Goal: Task Accomplishment & Management: Use online tool/utility

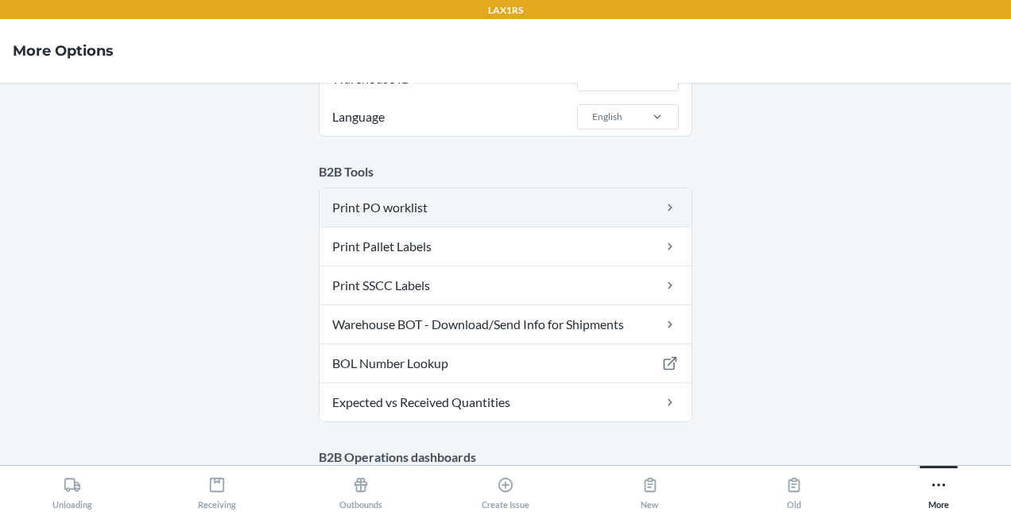
scroll to position [110, 0]
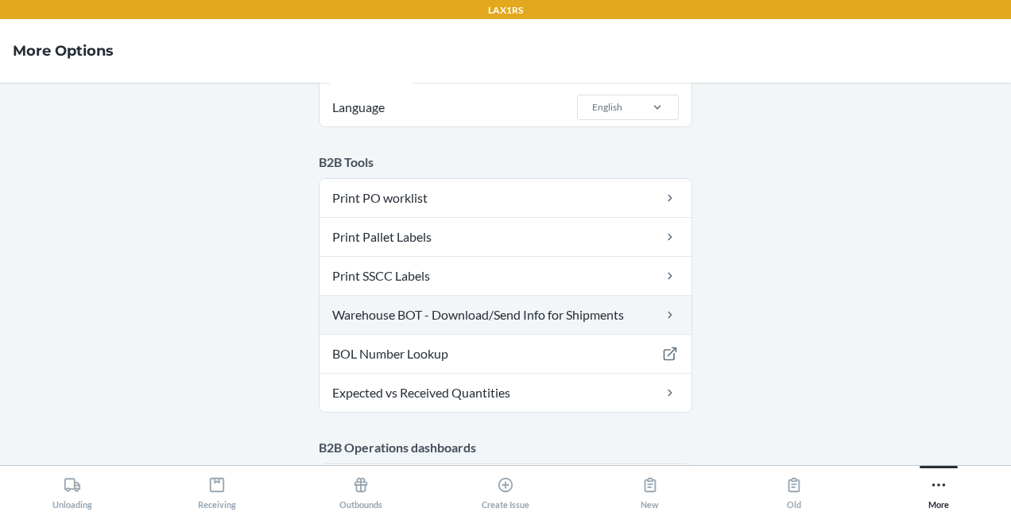
click at [614, 316] on link "Warehouse BOT - Download/Send Info for Shipments" at bounding box center [506, 315] width 372 height 38
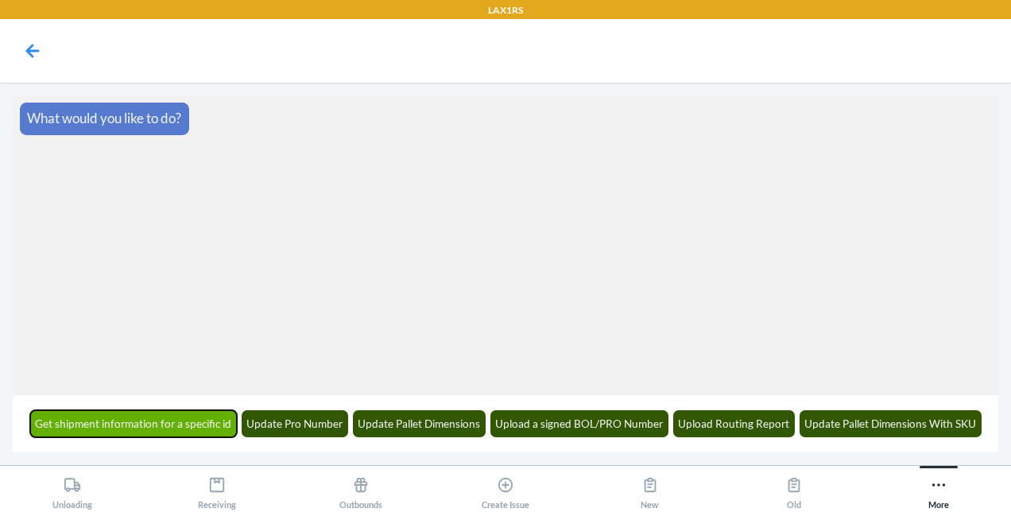
click at [206, 426] on button "Get shipment information for a specific id" at bounding box center [133, 423] width 207 height 27
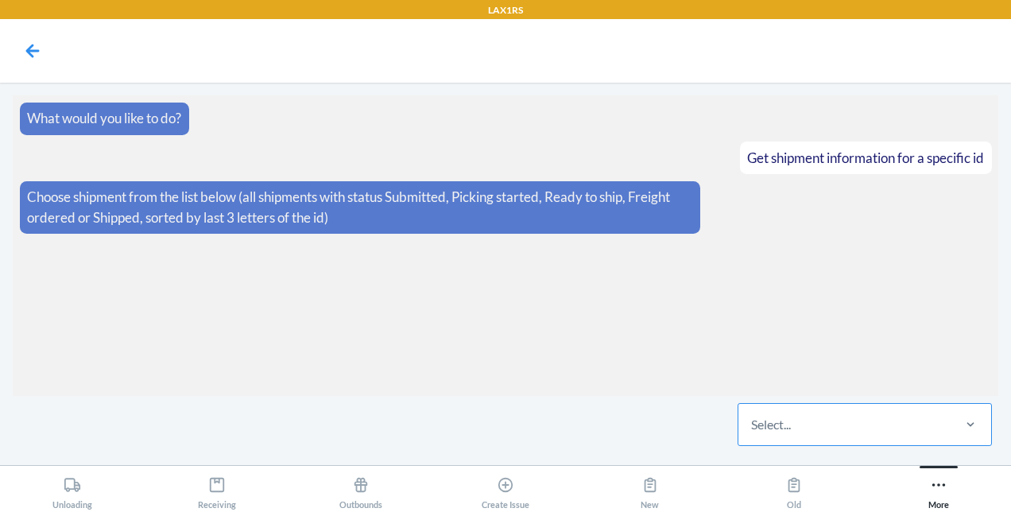
click at [846, 423] on div "Select..." at bounding box center [843, 424] width 211 height 41
click at [753, 423] on input "Select..." at bounding box center [752, 424] width 2 height 19
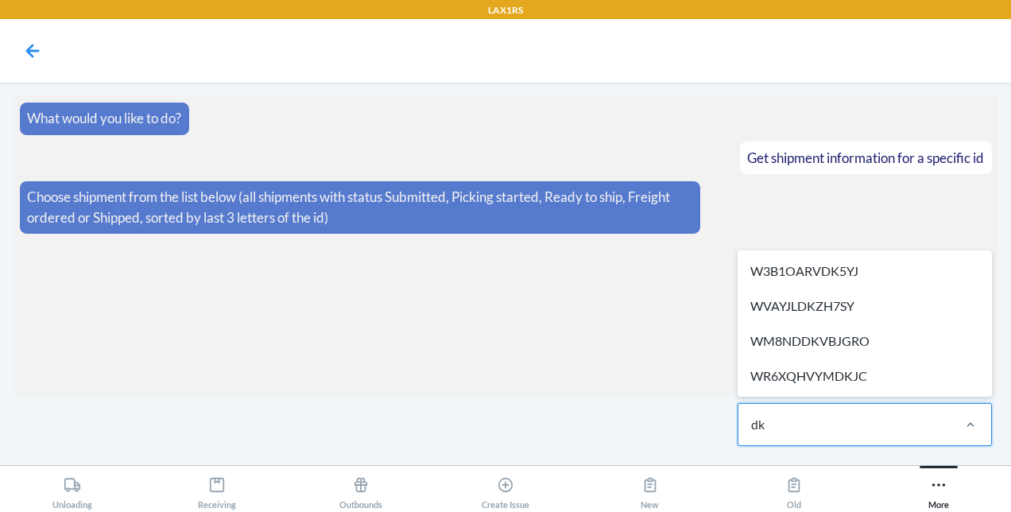
type input "dk5"
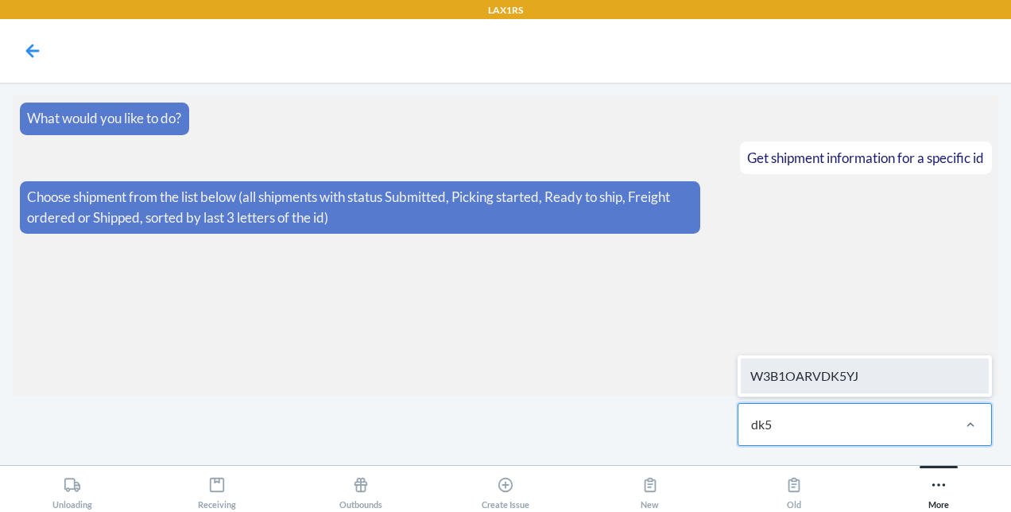
click at [854, 378] on div "W3B1OARVDK5YJ" at bounding box center [865, 375] width 248 height 35
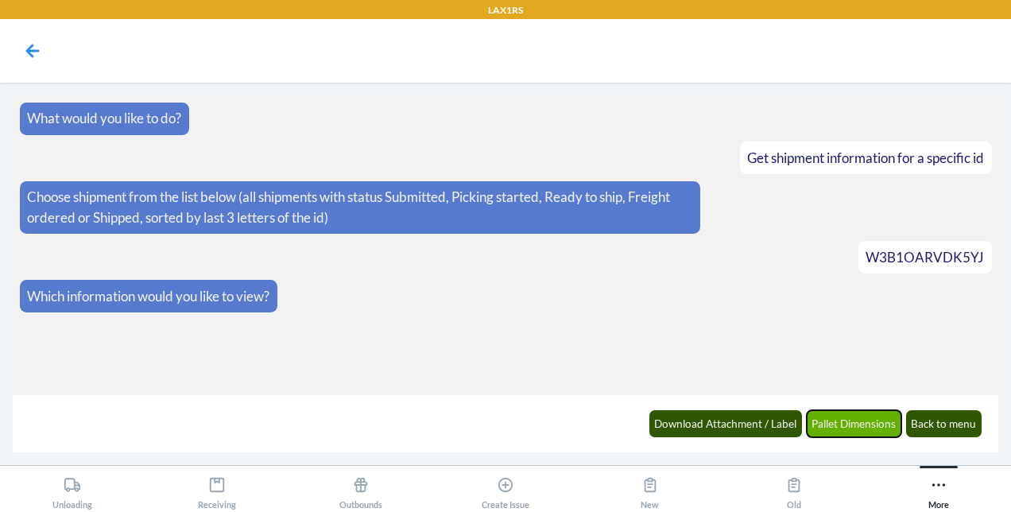
click at [836, 424] on button "Pallet Dimensions" at bounding box center [854, 423] width 95 height 27
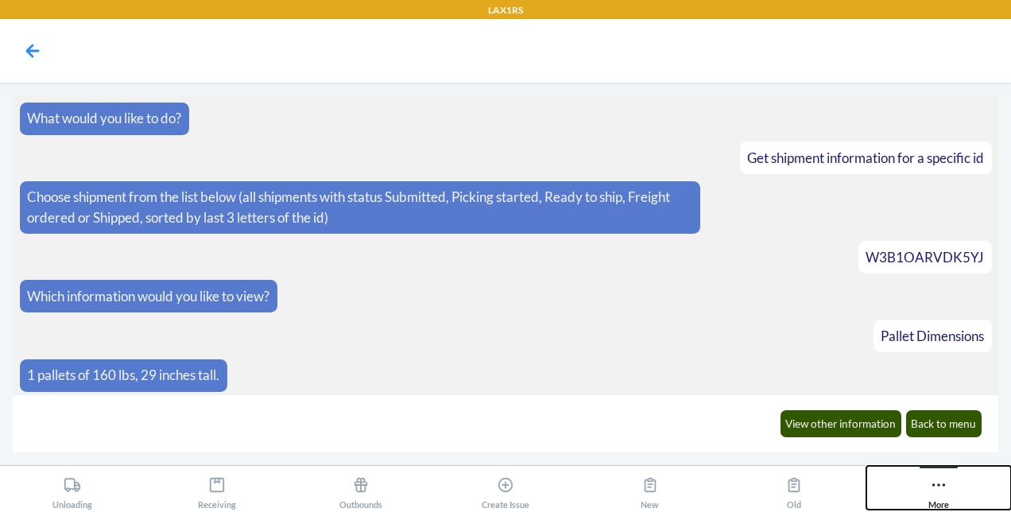
click at [943, 486] on icon at bounding box center [938, 484] width 17 height 17
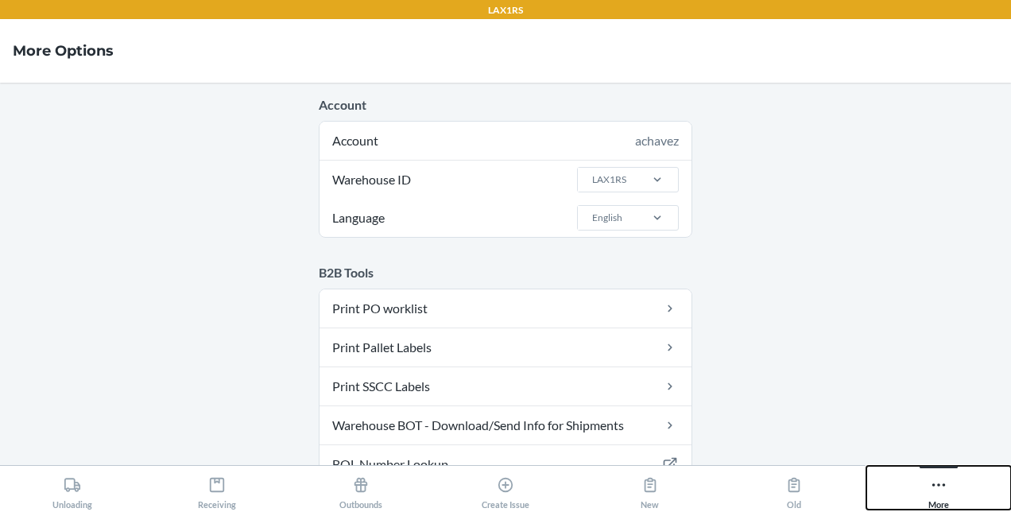
scroll to position [91, 0]
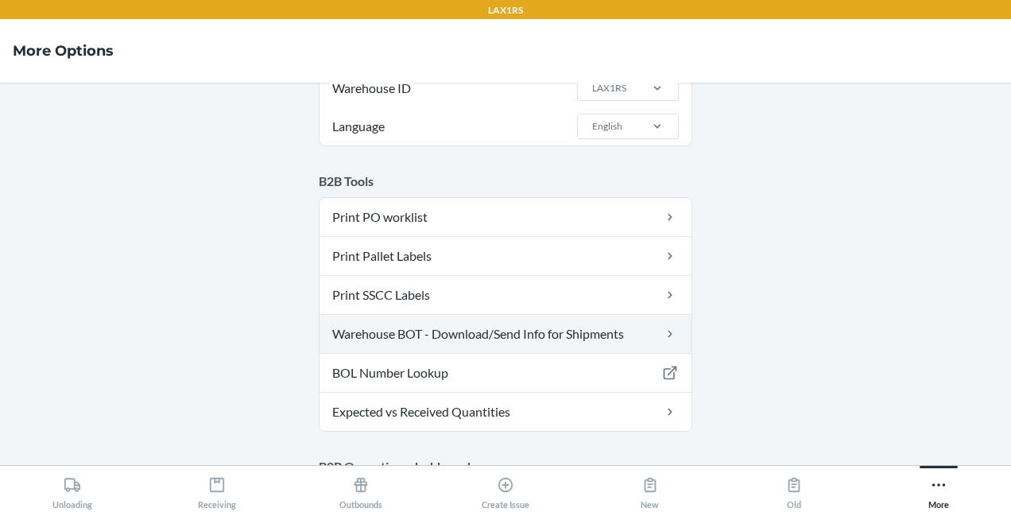
click at [570, 324] on link "Warehouse BOT - Download/Send Info for Shipments" at bounding box center [506, 334] width 372 height 38
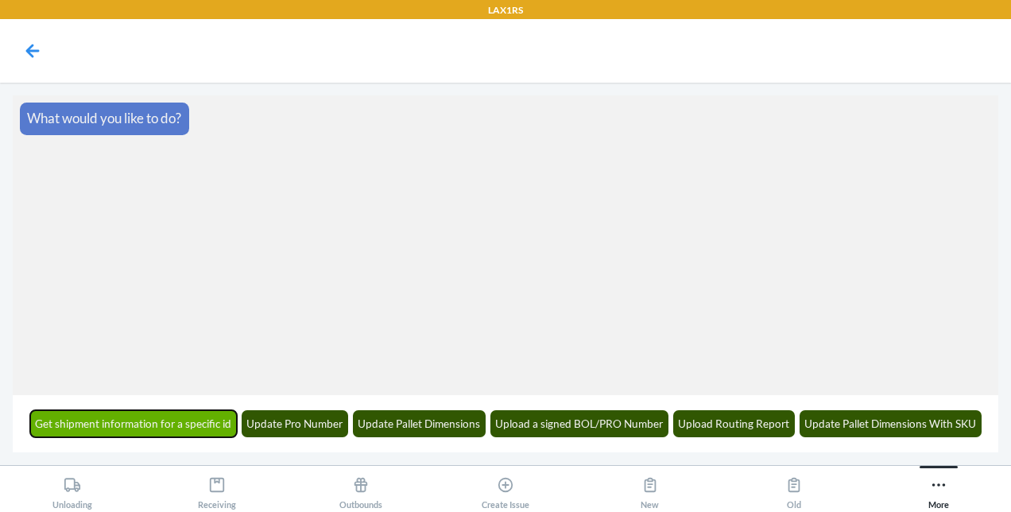
click at [157, 415] on button "Get shipment information for a specific id" at bounding box center [133, 423] width 207 height 27
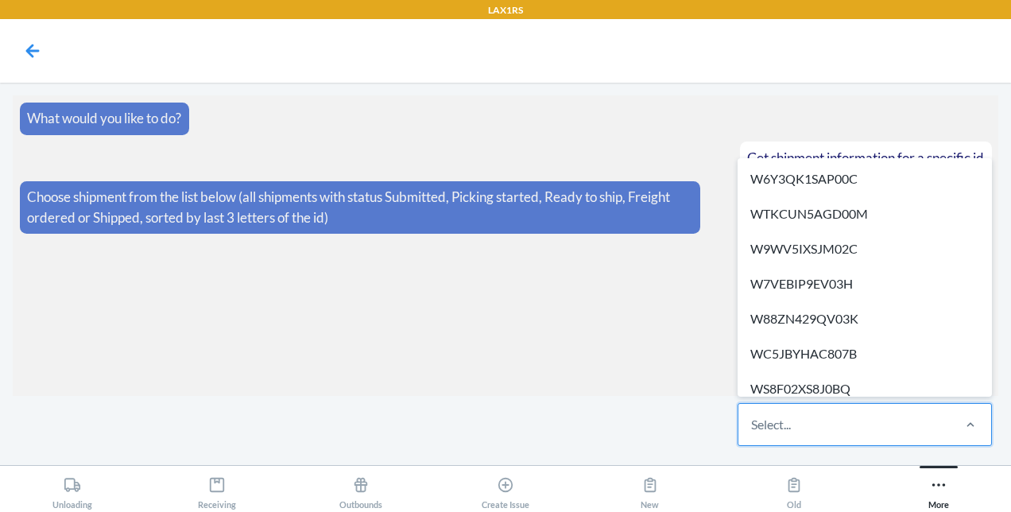
click at [884, 422] on div "Select..." at bounding box center [843, 424] width 211 height 41
click at [753, 422] on input "option W6Y3QK1SAP00C focused, 1 of 612. 612 results available. Use Up and Down …" at bounding box center [752, 424] width 2 height 19
paste input "WU8UCFZF7B9O2"
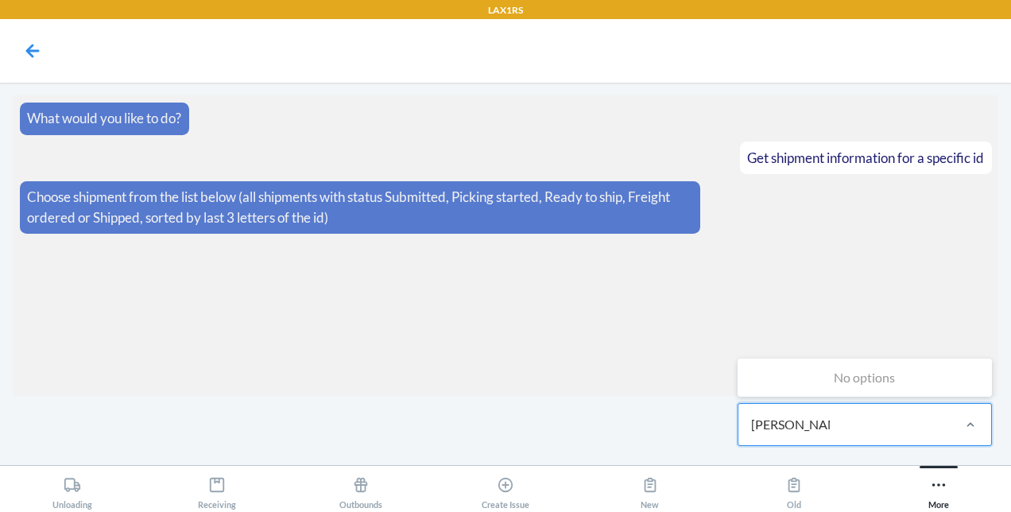
type input "W"
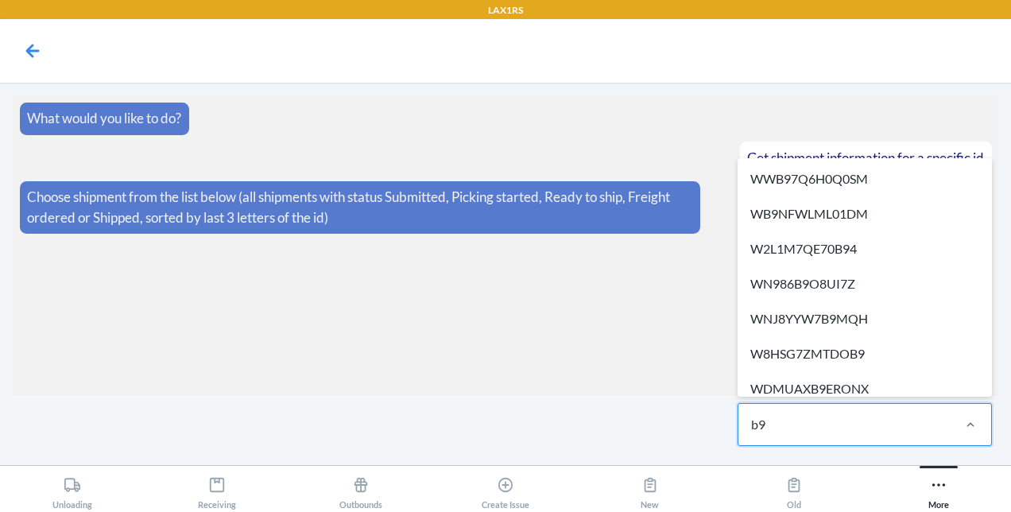
type input "b"
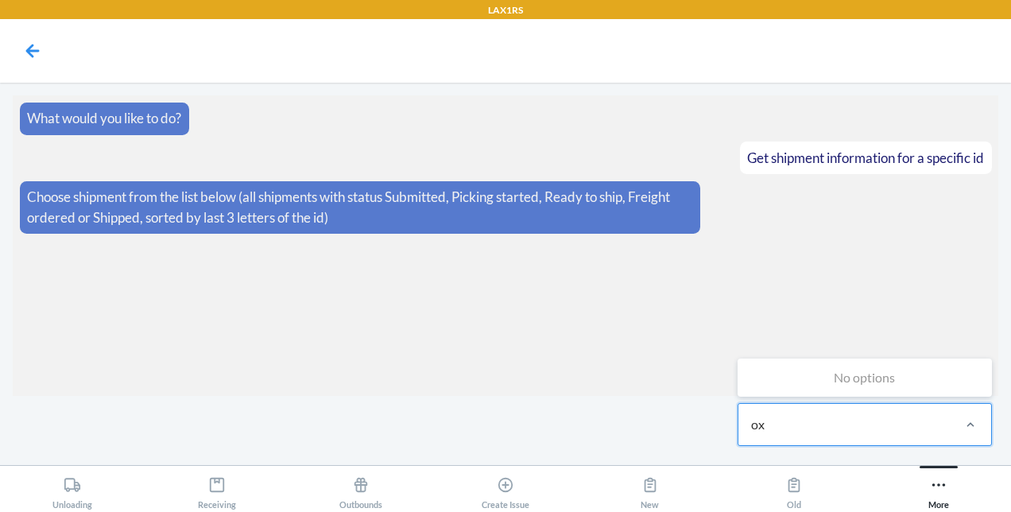
type input "o"
